Goal: Transaction & Acquisition: Purchase product/service

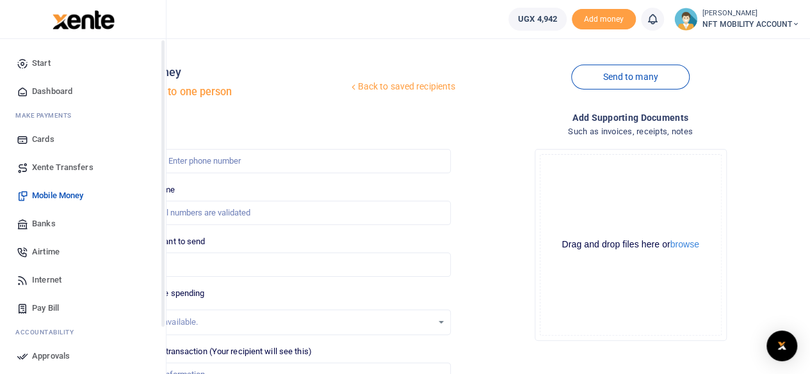
click at [38, 219] on span "Banks" at bounding box center [44, 224] width 24 height 13
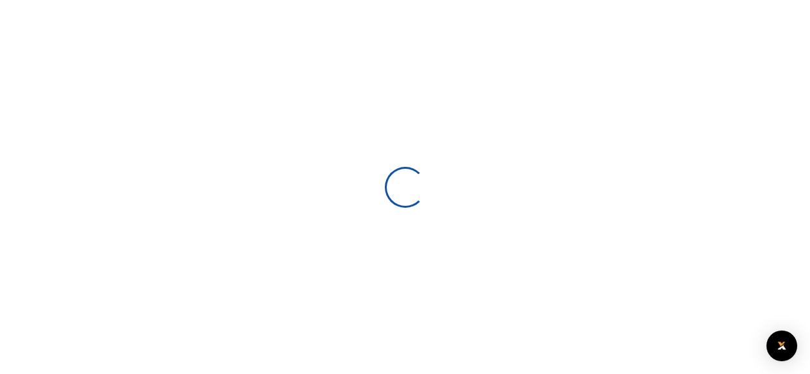
select select
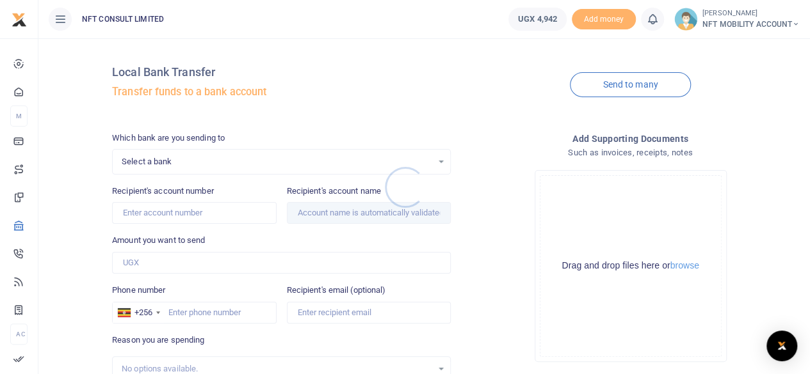
click at [420, 166] on div at bounding box center [405, 187] width 810 height 374
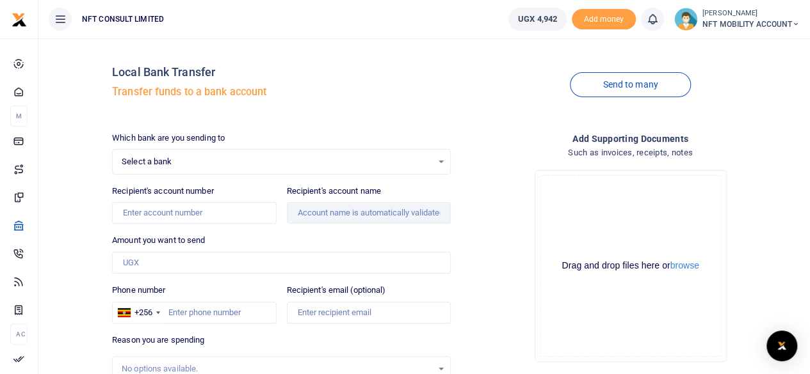
click at [415, 160] on span "Select a bank" at bounding box center [277, 162] width 310 height 13
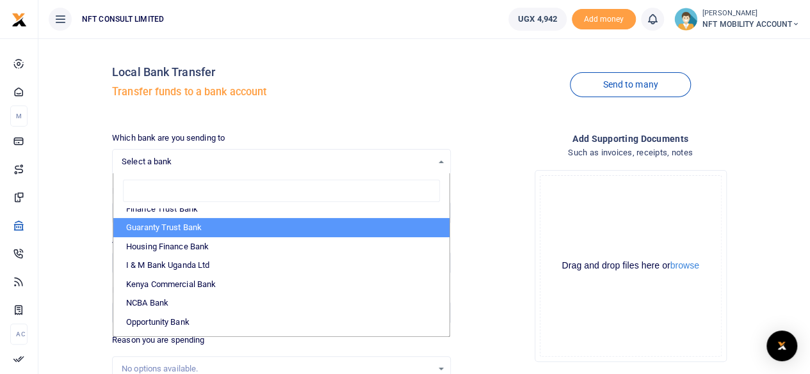
scroll to position [320, 0]
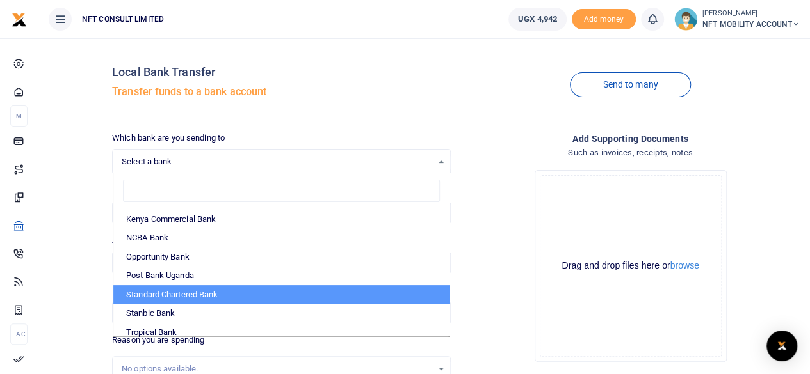
click at [182, 290] on li "Standard Chartered Bank" at bounding box center [281, 294] width 336 height 19
select select "[PERSON_NAME]"
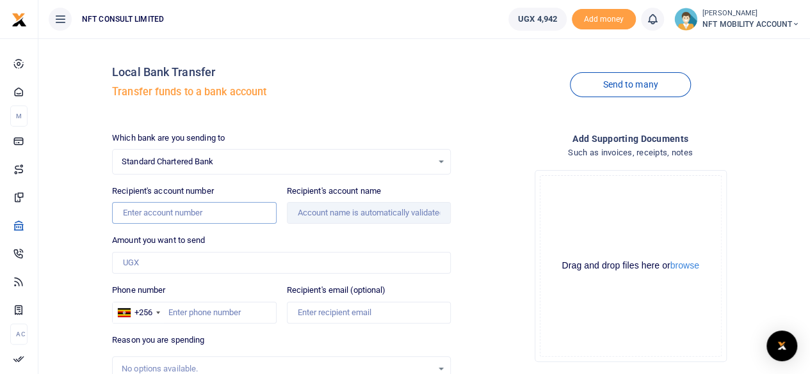
click at [176, 216] on input "Recipient's account number" at bounding box center [194, 213] width 164 height 22
type input "0100818783802"
click at [260, 235] on div "Amount you want to send Amount is required." at bounding box center [281, 254] width 339 height 40
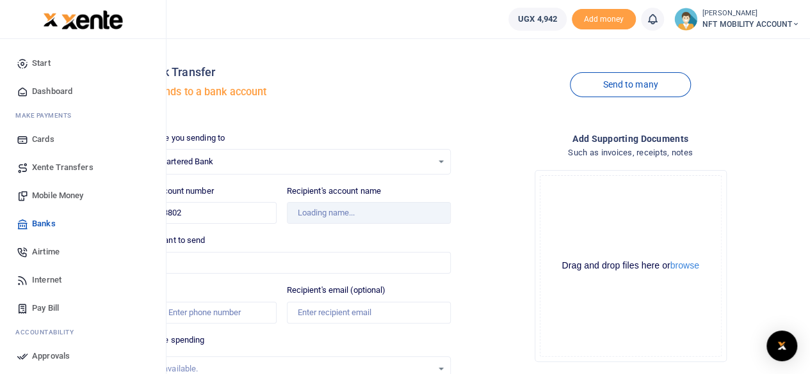
type input "[PERSON_NAME]"
